Goal: Task Accomplishment & Management: Manage account settings

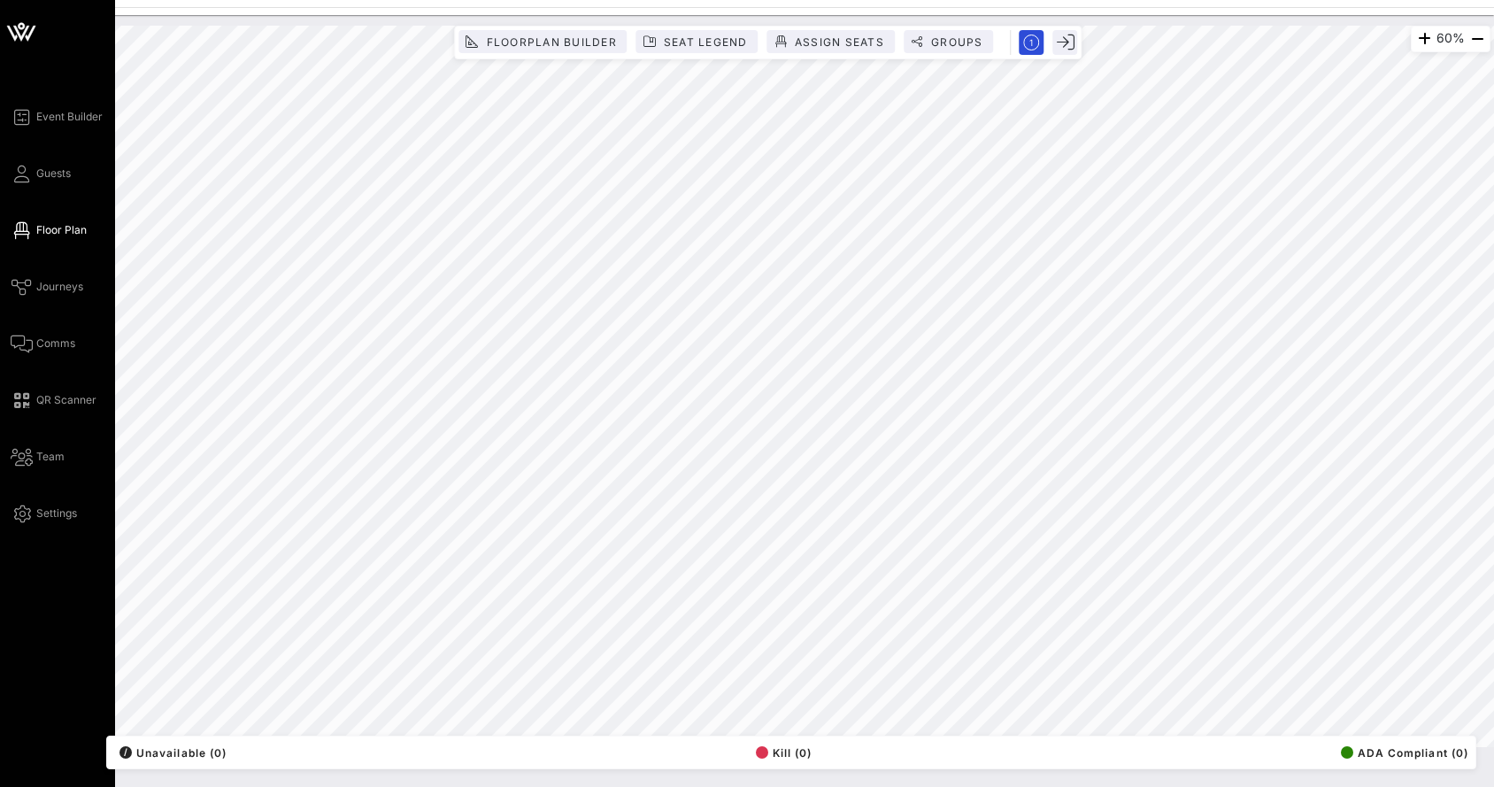
click at [46, 186] on div "Event Builder Guests Floor Plan Journeys Comms QR Scanner Team Settings" at bounding box center [63, 315] width 104 height 418
click at [42, 175] on span "Guests" at bounding box center [53, 174] width 35 height 16
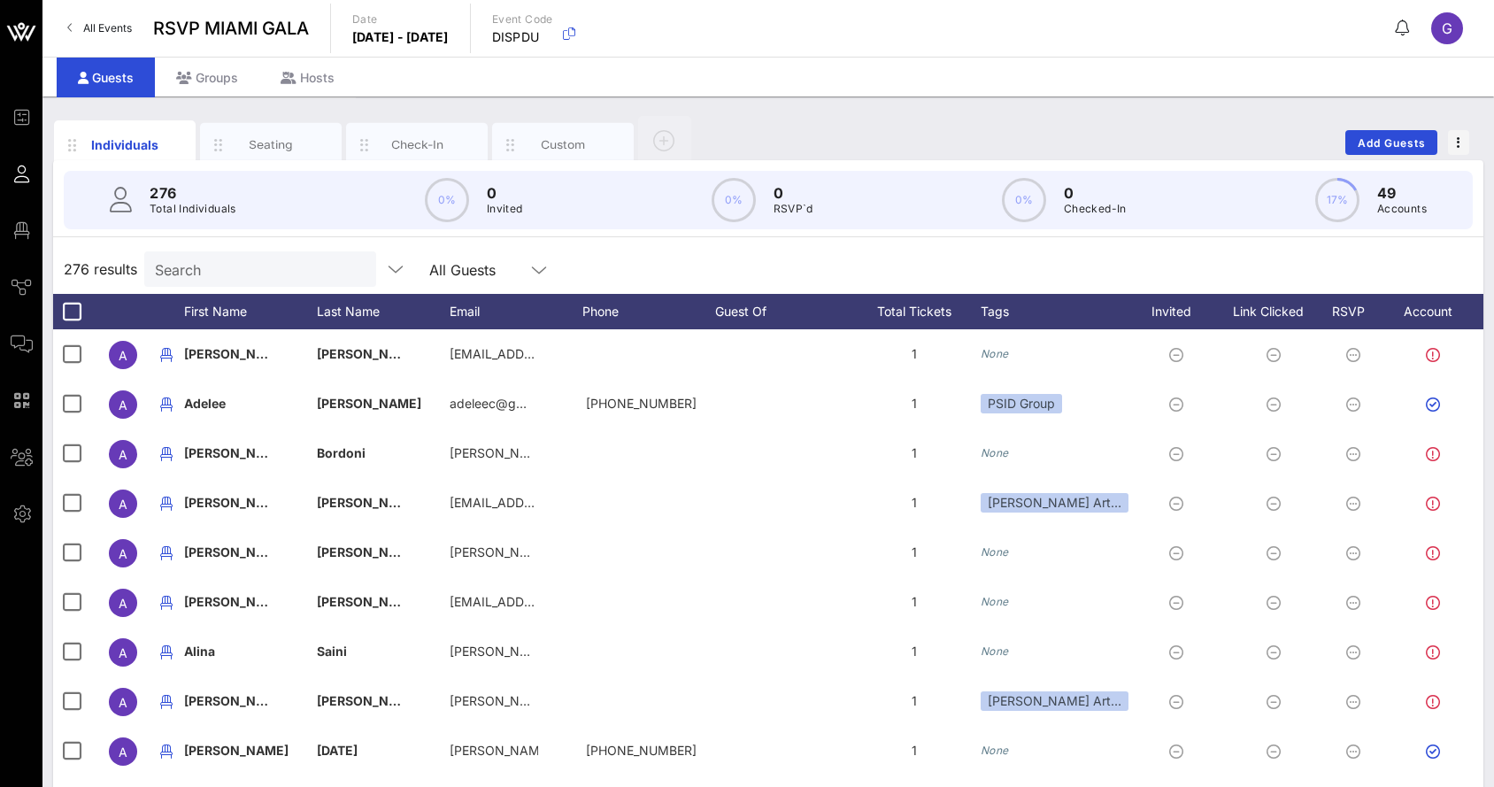
click at [220, 271] on input "Search" at bounding box center [258, 269] width 207 height 23
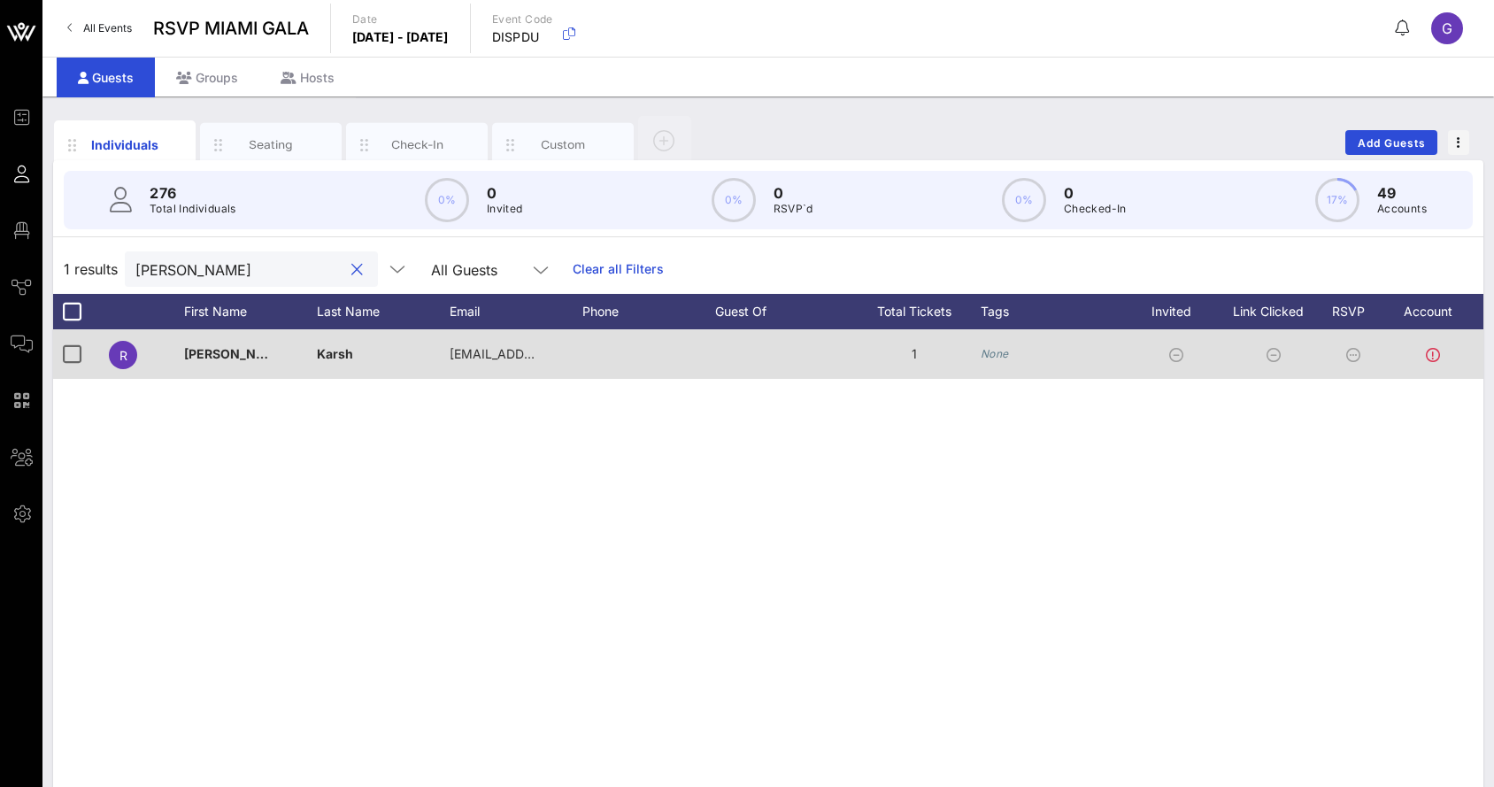
scroll to position [0, 46]
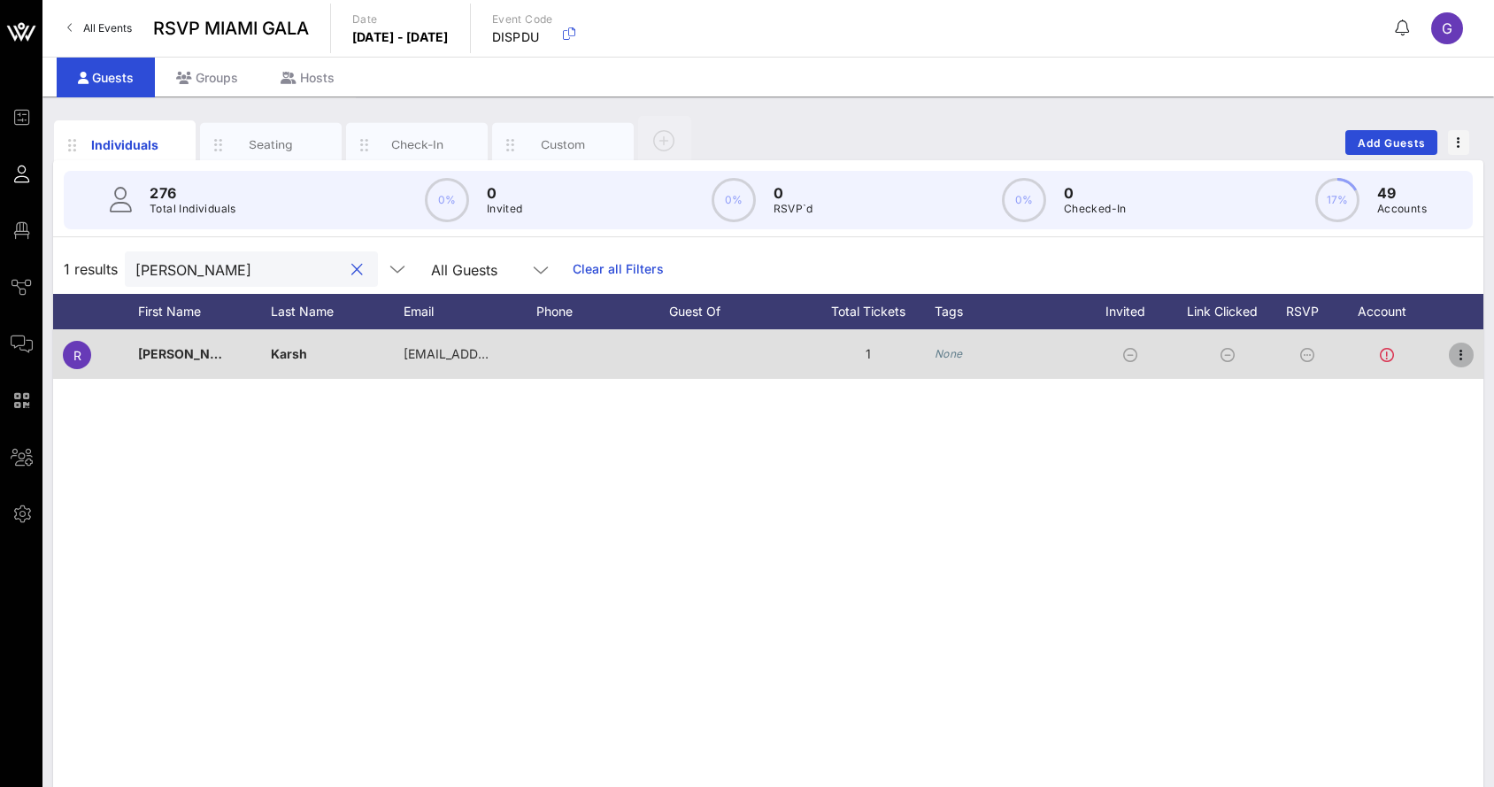
click at [1457, 357] on icon "button" at bounding box center [1461, 354] width 21 height 21
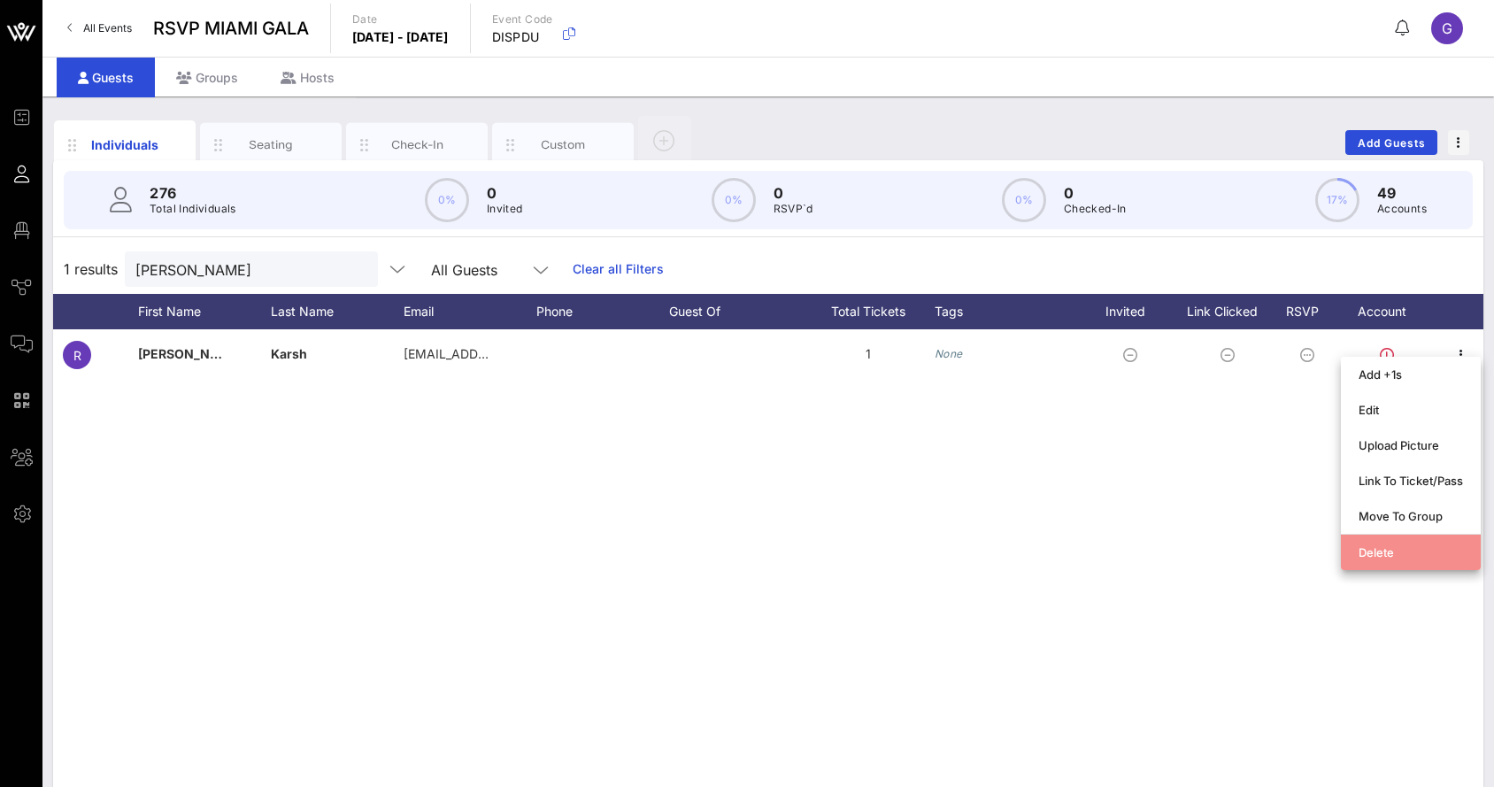
click at [1412, 552] on div "Delete" at bounding box center [1411, 552] width 104 height 14
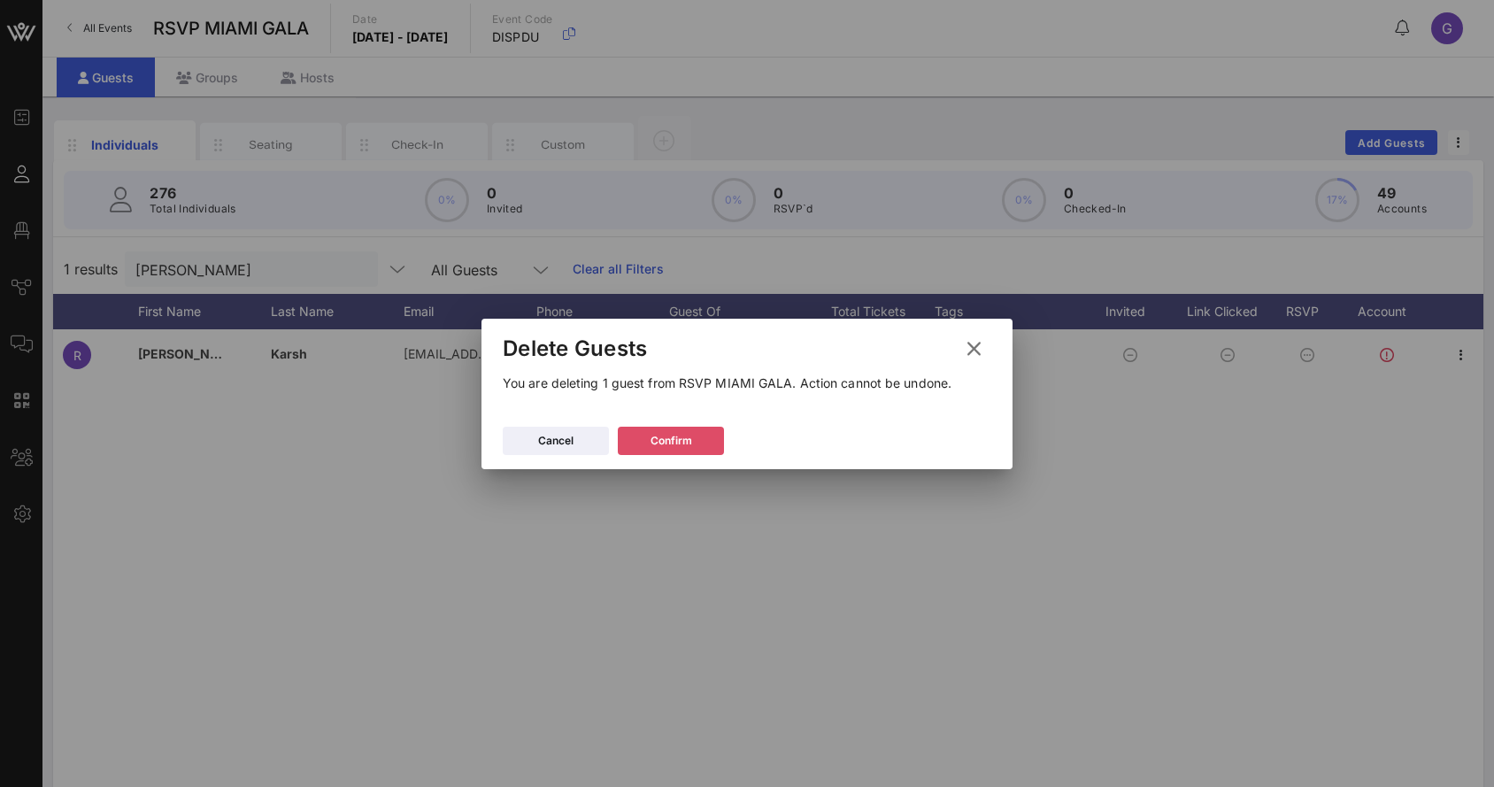
click at [691, 442] on div "Confirm" at bounding box center [672, 441] width 42 height 18
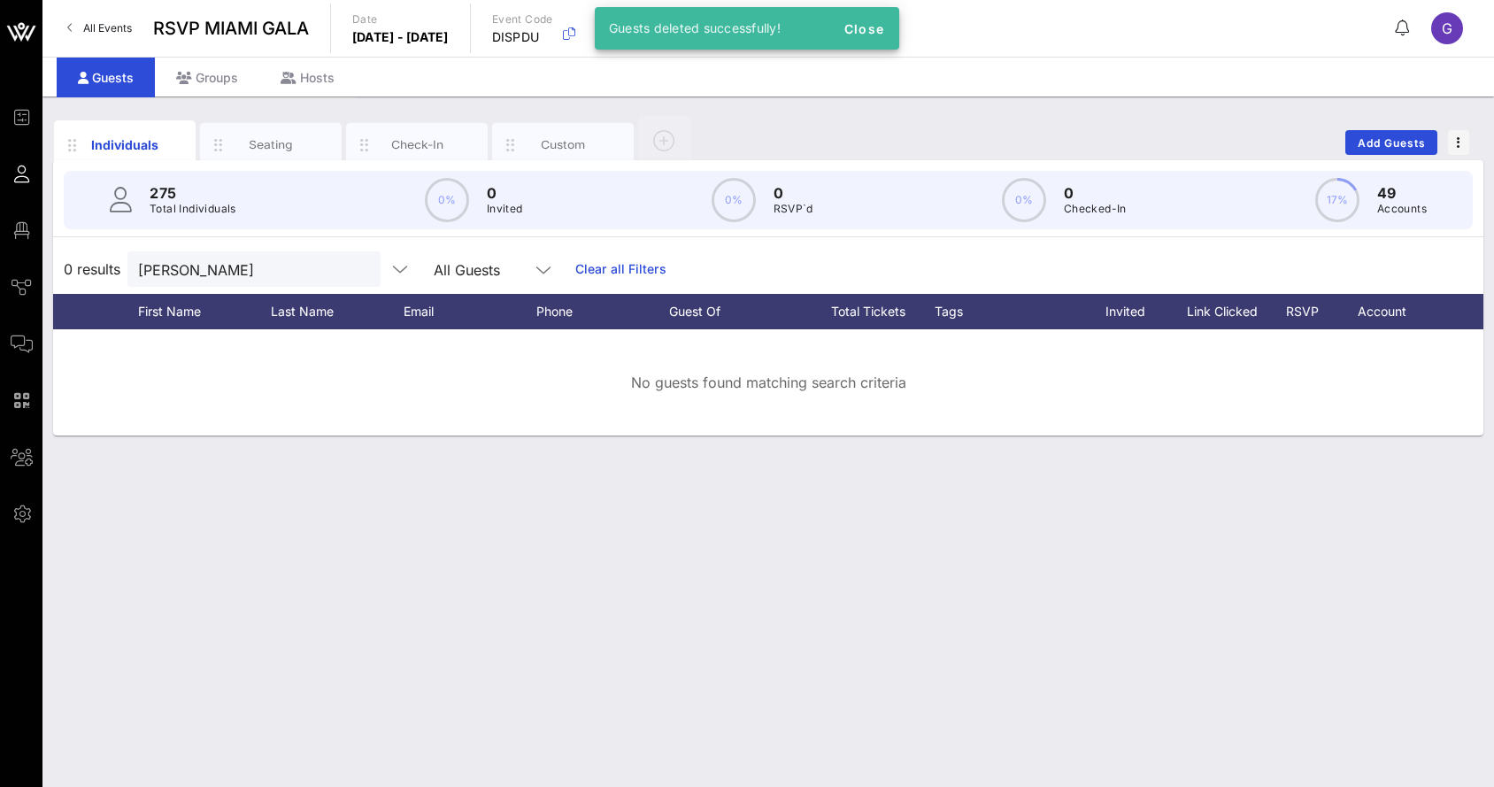
click at [240, 247] on div "0 results [PERSON_NAME] All Guests Clear all Filters" at bounding box center [768, 269] width 1431 height 50
click at [240, 258] on input "[PERSON_NAME]" at bounding box center [241, 269] width 207 height 23
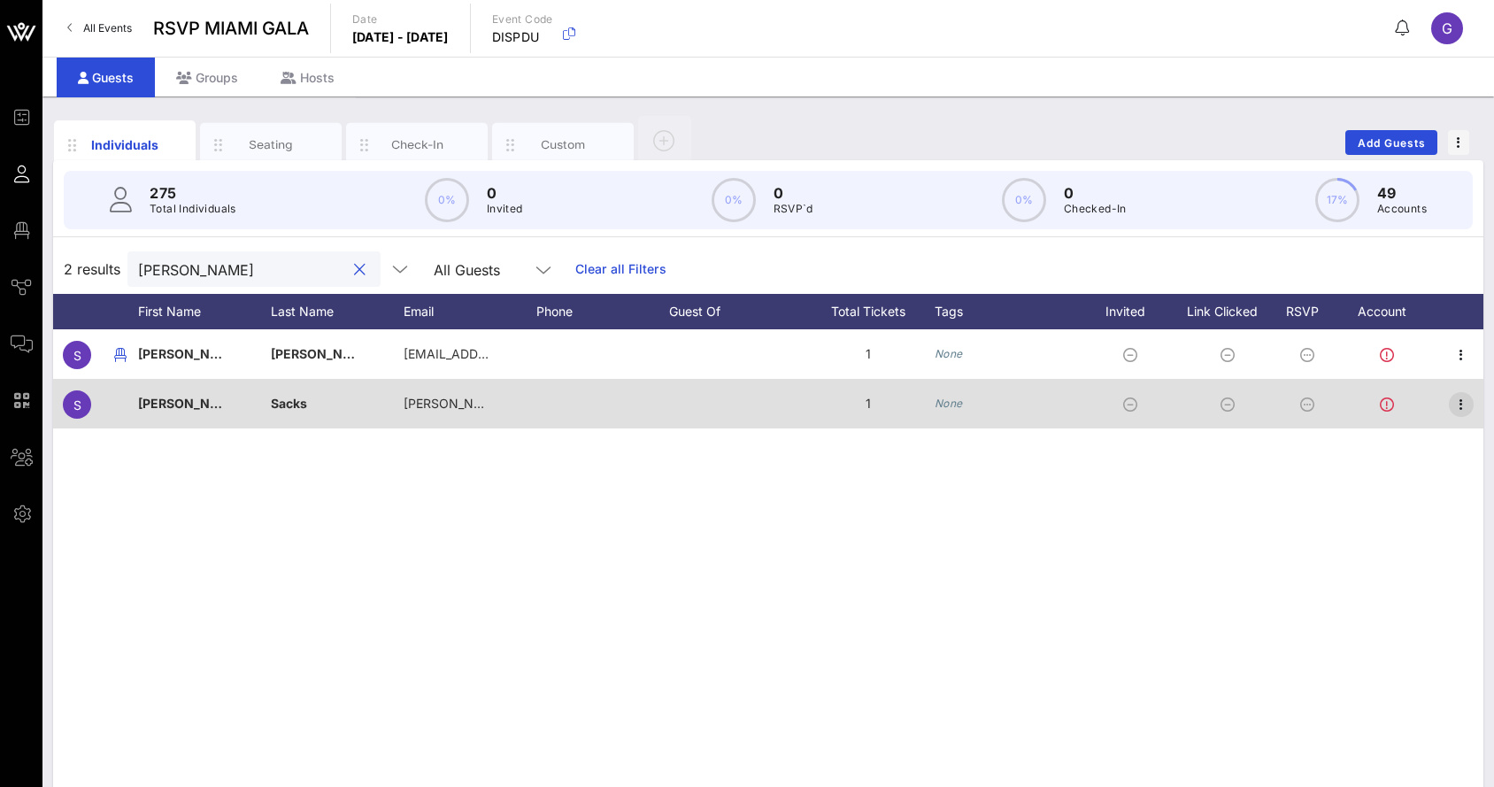
type input "[PERSON_NAME]"
click at [1460, 406] on icon "button" at bounding box center [1461, 404] width 21 height 21
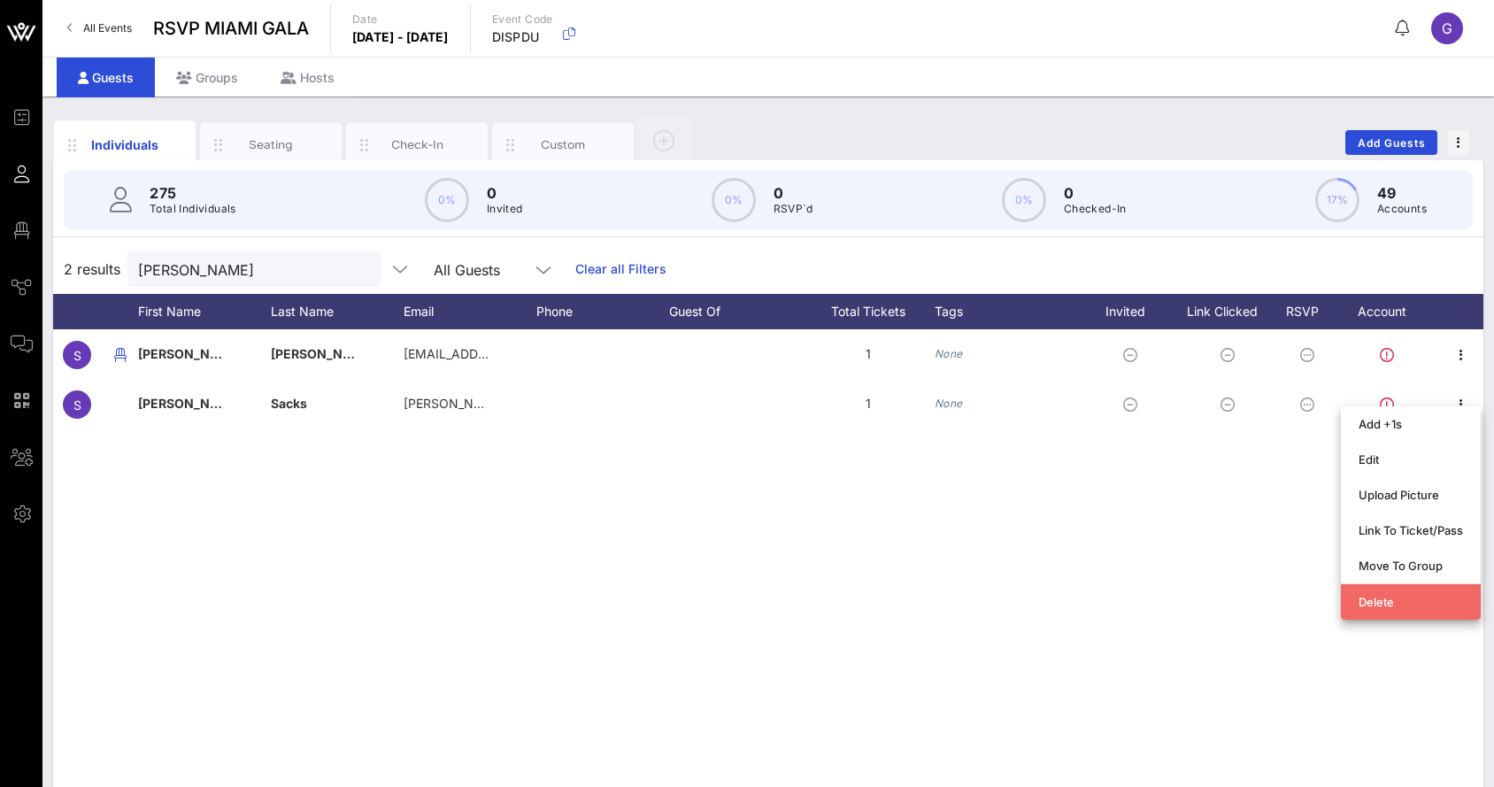
click at [1394, 606] on div "Delete" at bounding box center [1411, 602] width 104 height 14
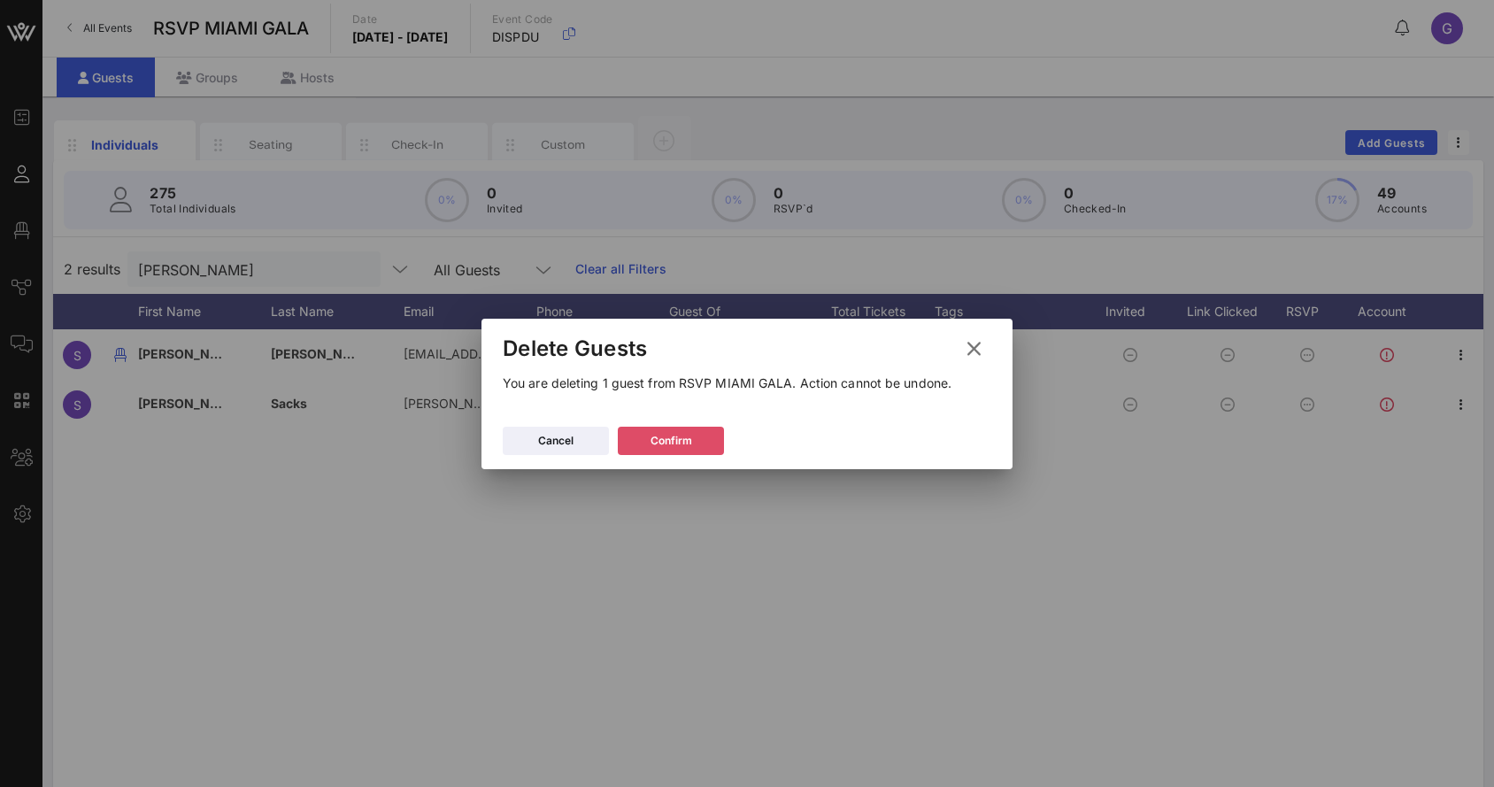
click at [695, 437] on button "Confirm" at bounding box center [671, 441] width 106 height 28
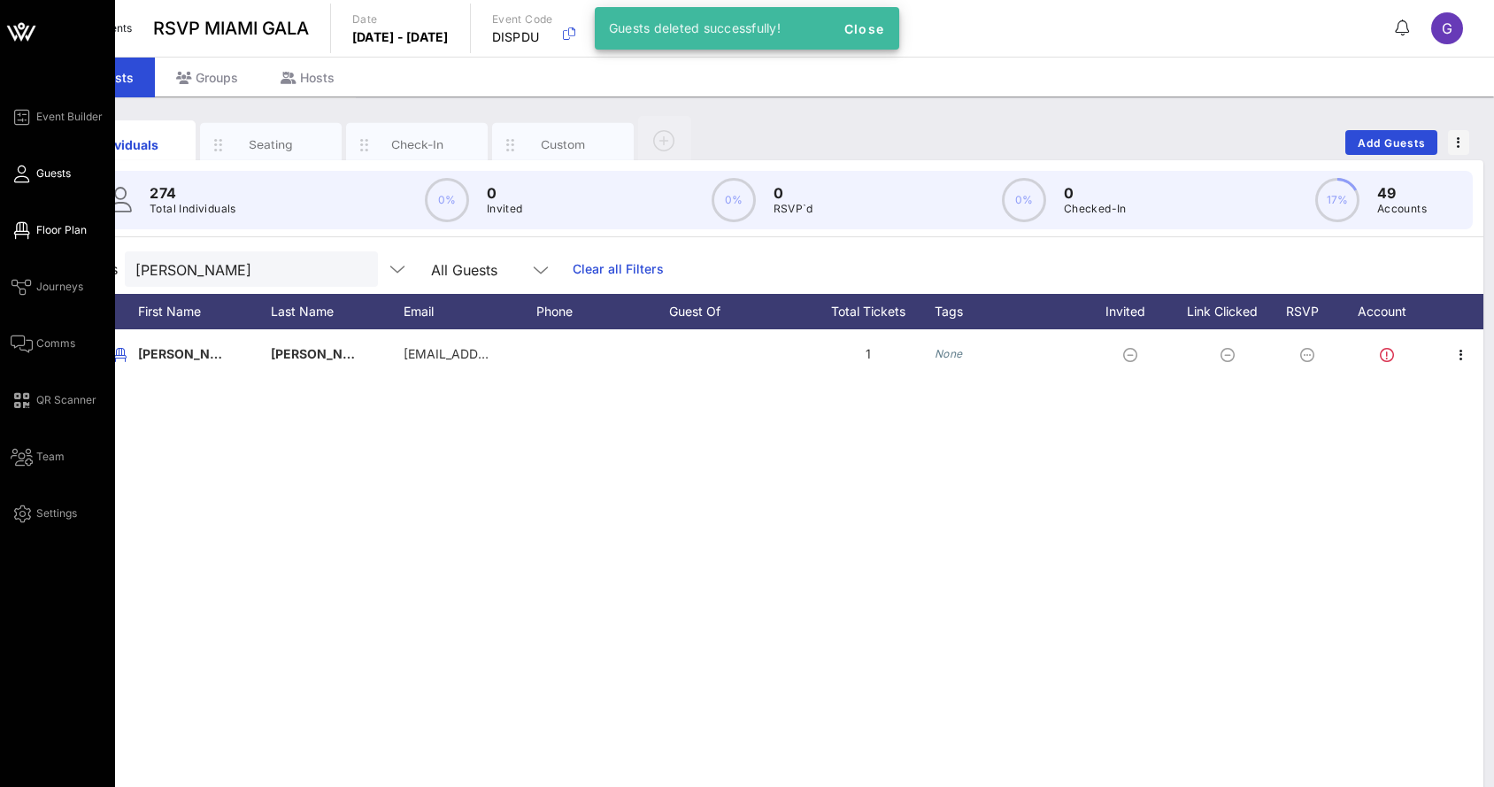
click at [26, 229] on icon at bounding box center [22, 230] width 22 height 3
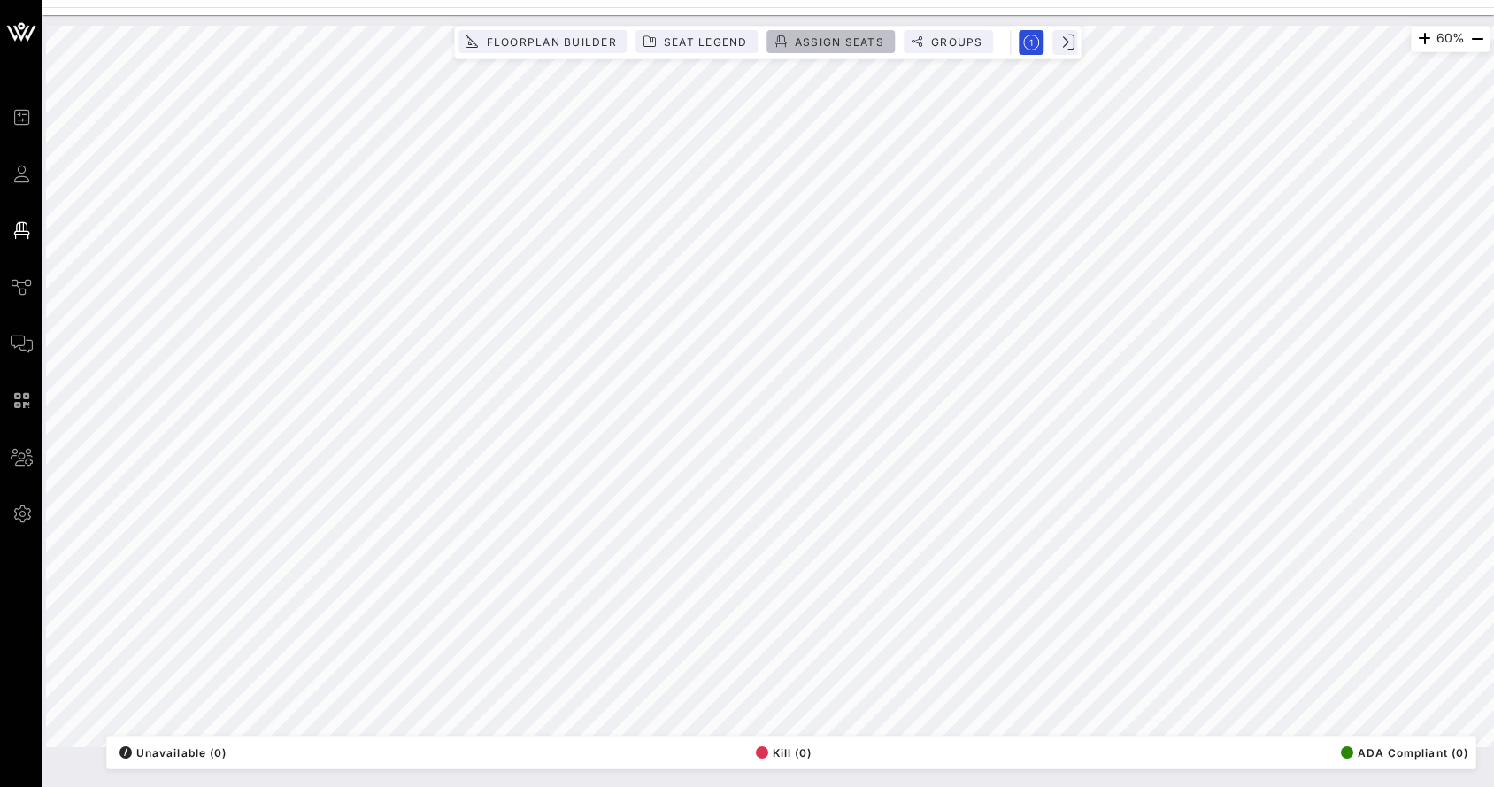
click at [812, 38] on span "Assign Seats" at bounding box center [839, 41] width 90 height 13
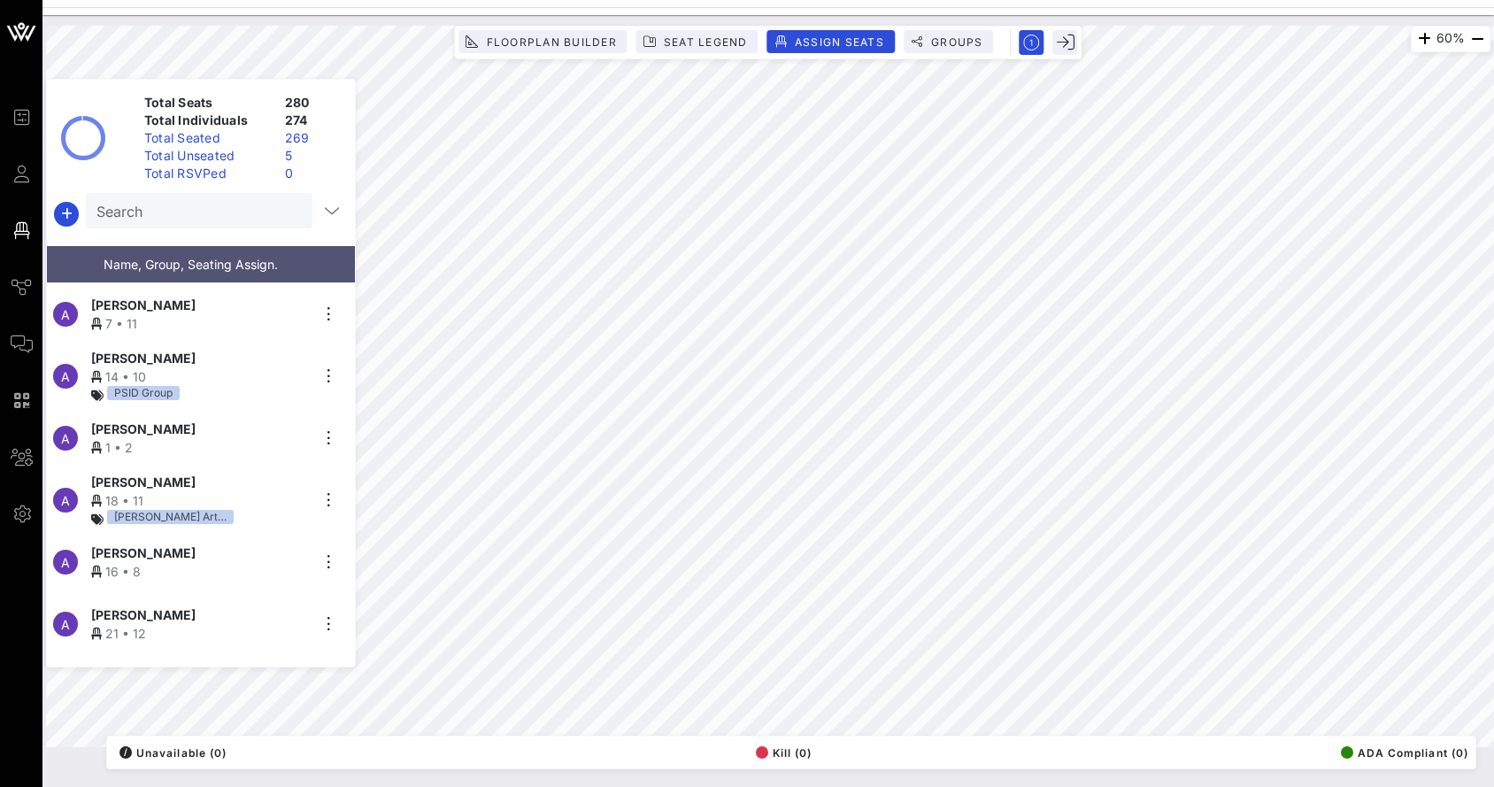
click at [249, 159] on div "Total Unseated" at bounding box center [207, 156] width 141 height 18
